Goal: Information Seeking & Learning: Find specific fact

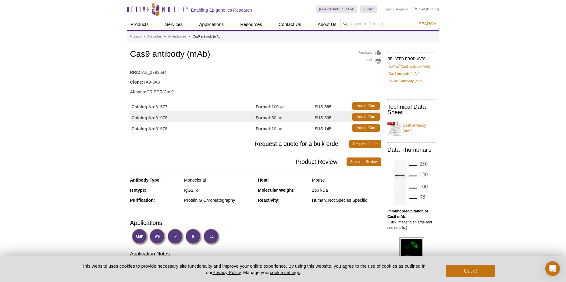
drag, startPoint x: 177, startPoint y: 107, endPoint x: 160, endPoint y: 107, distance: 17.4
click at [160, 107] on td "Catalog No: 61577" at bounding box center [193, 105] width 126 height 11
drag, startPoint x: 175, startPoint y: 127, endPoint x: 156, endPoint y: 126, distance: 18.6
click at [156, 126] on td "Catalog No: 61578" at bounding box center [193, 127] width 126 height 11
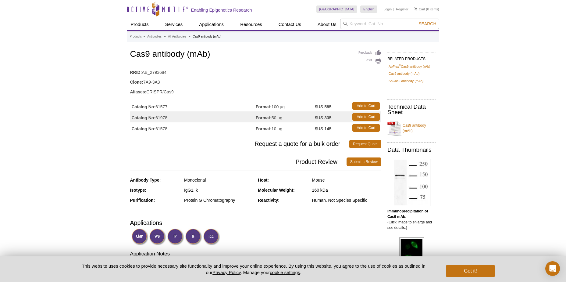
copy td "61578"
drag, startPoint x: 222, startPoint y: 54, endPoint x: 127, endPoint y: 55, distance: 94.5
drag, startPoint x: 165, startPoint y: 82, endPoint x: 143, endPoint y: 81, distance: 22.0
click at [143, 81] on td "Clone: 7A9-3A3" at bounding box center [255, 81] width 251 height 10
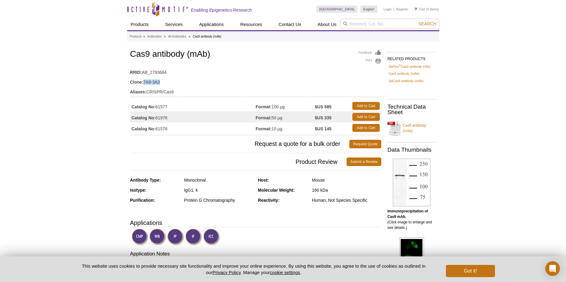
click at [260, 78] on td "Clone: 7A9-3A3" at bounding box center [255, 81] width 251 height 10
drag, startPoint x: 225, startPoint y: 57, endPoint x: 123, endPoint y: 55, distance: 101.5
copy h1 "Cas9 antibody (mAb)"
click at [239, 66] on td "RRID: AB_2793684" at bounding box center [255, 71] width 251 height 10
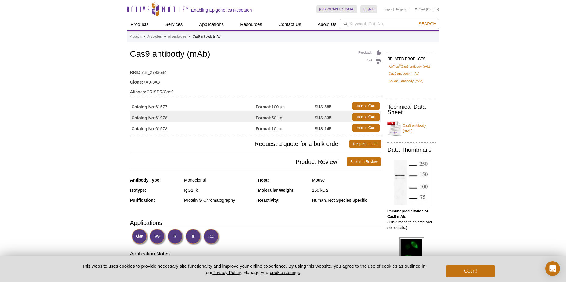
drag, startPoint x: 132, startPoint y: 123, endPoint x: 163, endPoint y: 129, distance: 31.6
click at [133, 123] on td "Catalog No: 61578" at bounding box center [193, 127] width 126 height 11
drag, startPoint x: 169, startPoint y: 127, endPoint x: 156, endPoint y: 129, distance: 12.9
click at [156, 129] on td "Catalog No: 61578" at bounding box center [193, 127] width 126 height 11
copy td "61578"
